Goal: Information Seeking & Learning: Understand process/instructions

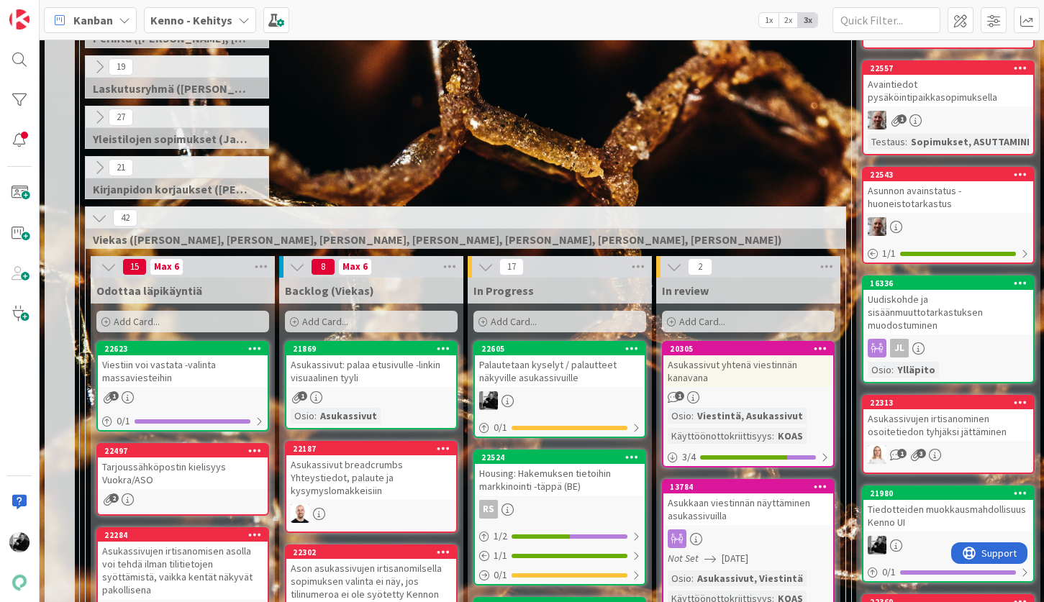
scroll to position [229, 0]
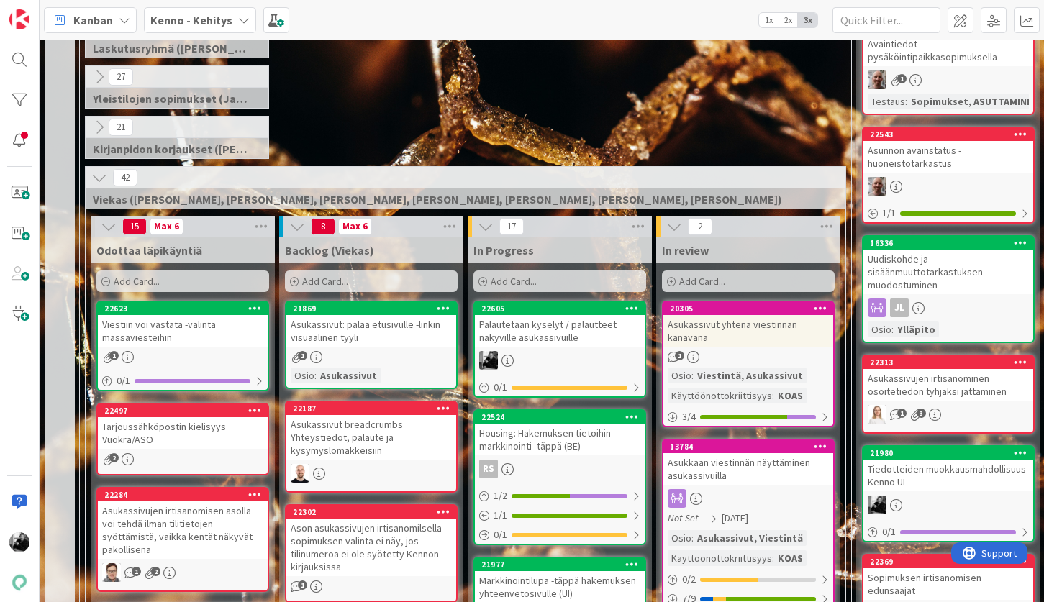
click at [574, 342] on div "Palautetaan kyselyt / palautteet näkyville asukassivuille" at bounding box center [560, 331] width 170 height 32
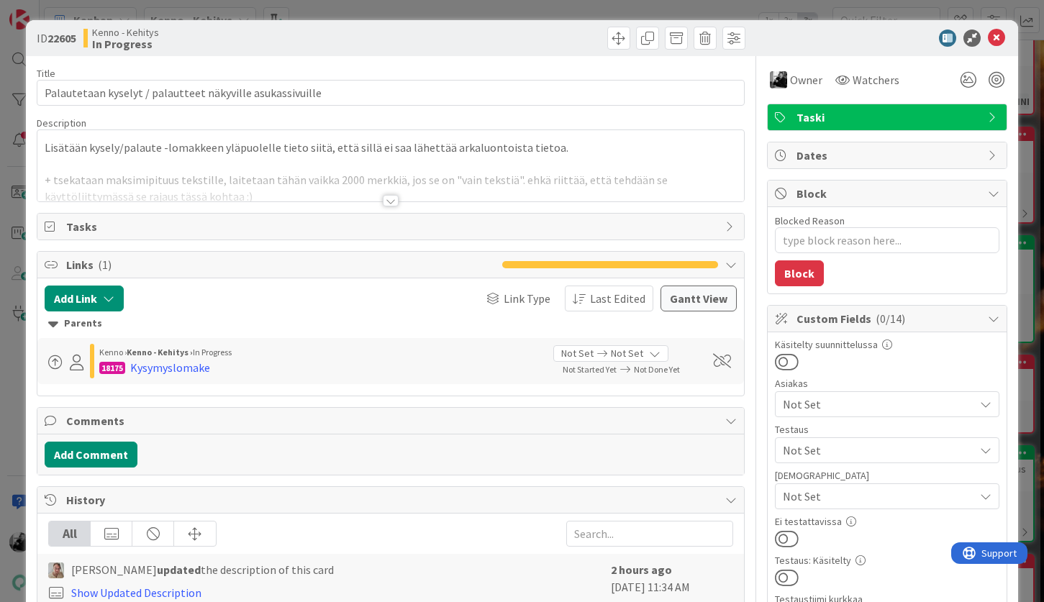
click at [388, 206] on div at bounding box center [391, 201] width 16 height 12
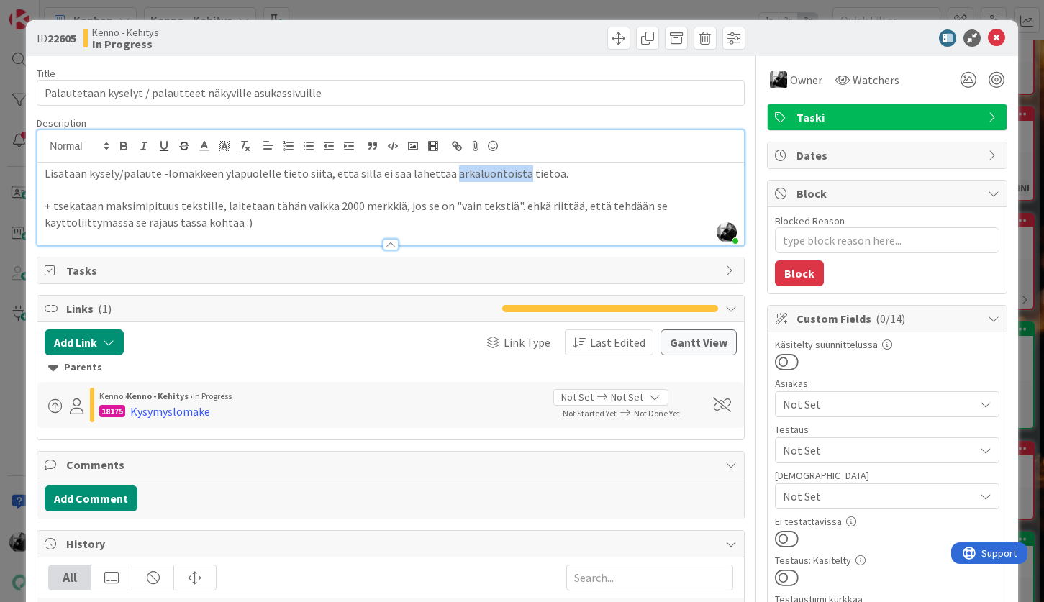
drag, startPoint x: 507, startPoint y: 177, endPoint x: 439, endPoint y: 179, distance: 68.4
click at [439, 179] on p "Lisätään kysely/palaute -lomakkeen yläpuolelle tieto siitä, että sillä ei saa l…" at bounding box center [390, 173] width 691 height 17
copy p "arkaluontoista"
click at [166, 194] on p at bounding box center [390, 190] width 691 height 17
click at [223, 221] on p "+ tsekataan maksimipituus tekstille, laitetaan tähän vaikka 2000 merkkiä, jos s…" at bounding box center [390, 214] width 691 height 32
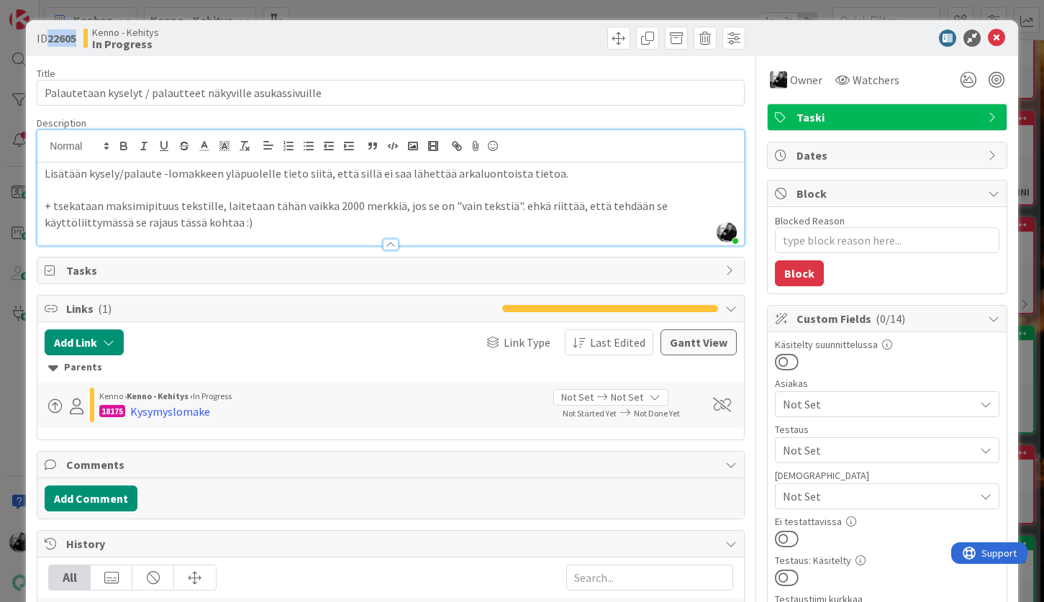
drag, startPoint x: 51, startPoint y: 39, endPoint x: 78, endPoint y: 40, distance: 26.7
click at [76, 40] on b "22605" at bounding box center [61, 38] width 29 height 14
copy b "22605"
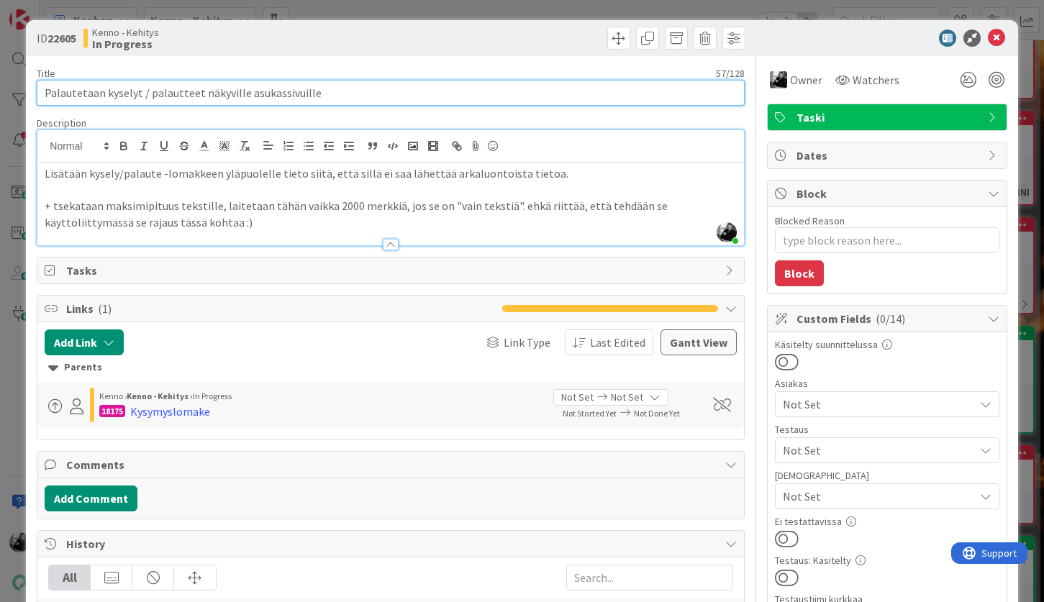
click at [323, 94] on input "Palautetaan kyselyt / palautteet näkyville asukassivuille" at bounding box center [390, 93] width 707 height 26
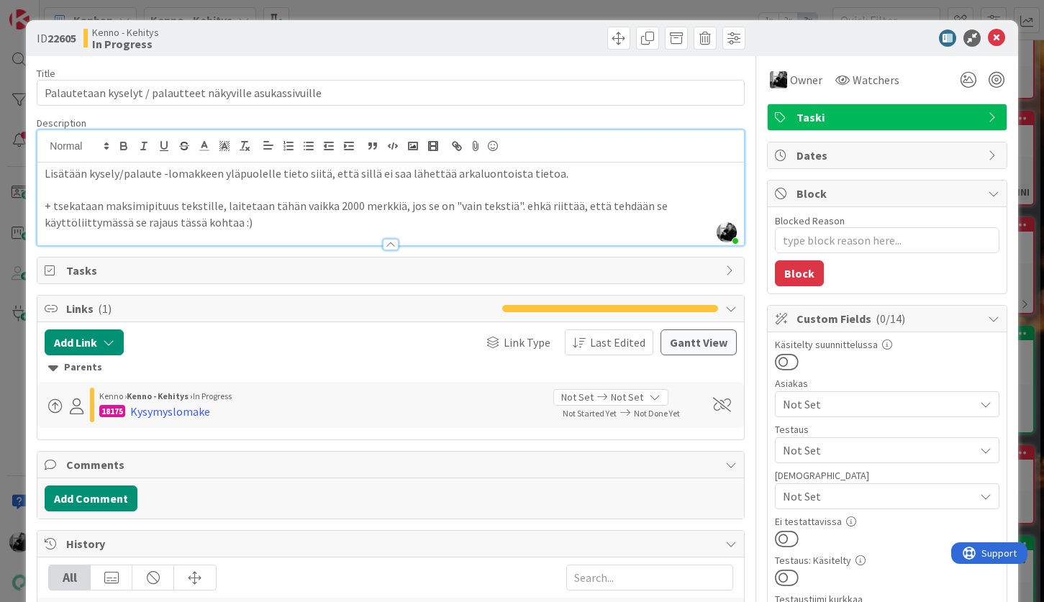
type textarea "x"
drag, startPoint x: 326, startPoint y: 206, endPoint x: 348, endPoint y: 208, distance: 22.4
click at [348, 208] on p "+ tsekataan maksimipituus tekstille, laitetaan tähän vaikka 2000 merkkiä, jos s…" at bounding box center [390, 214] width 691 height 32
copy p "2000"
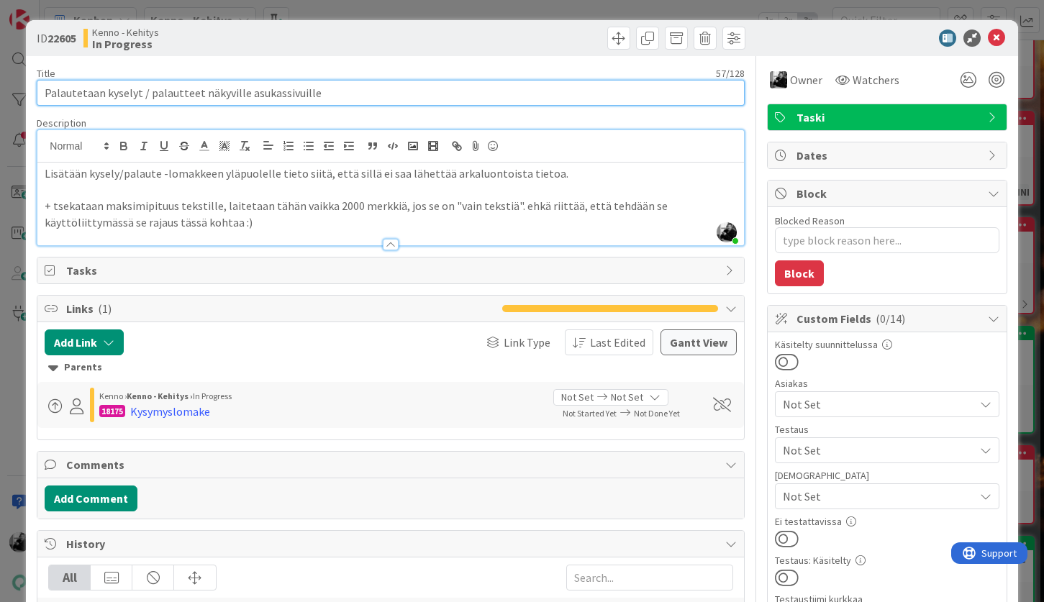
drag, startPoint x: 355, startPoint y: 99, endPoint x: 19, endPoint y: 60, distance: 338.8
click at [19, 61] on div "ID 22605 Kenno - Kehitys In Progress Title 57 / 128 Palautetaan kyselyt / palau…" at bounding box center [522, 301] width 1044 height 602
